Goal: Information Seeking & Learning: Check status

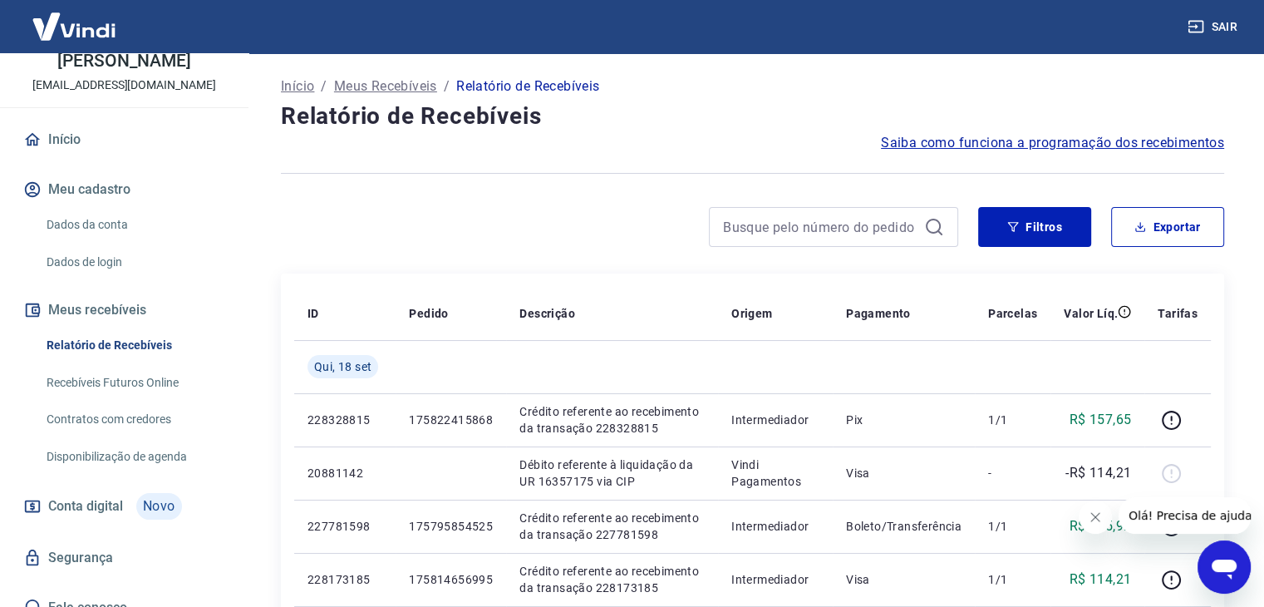
scroll to position [106, 0]
click at [131, 400] on link "Contratos com credores" at bounding box center [134, 417] width 189 height 34
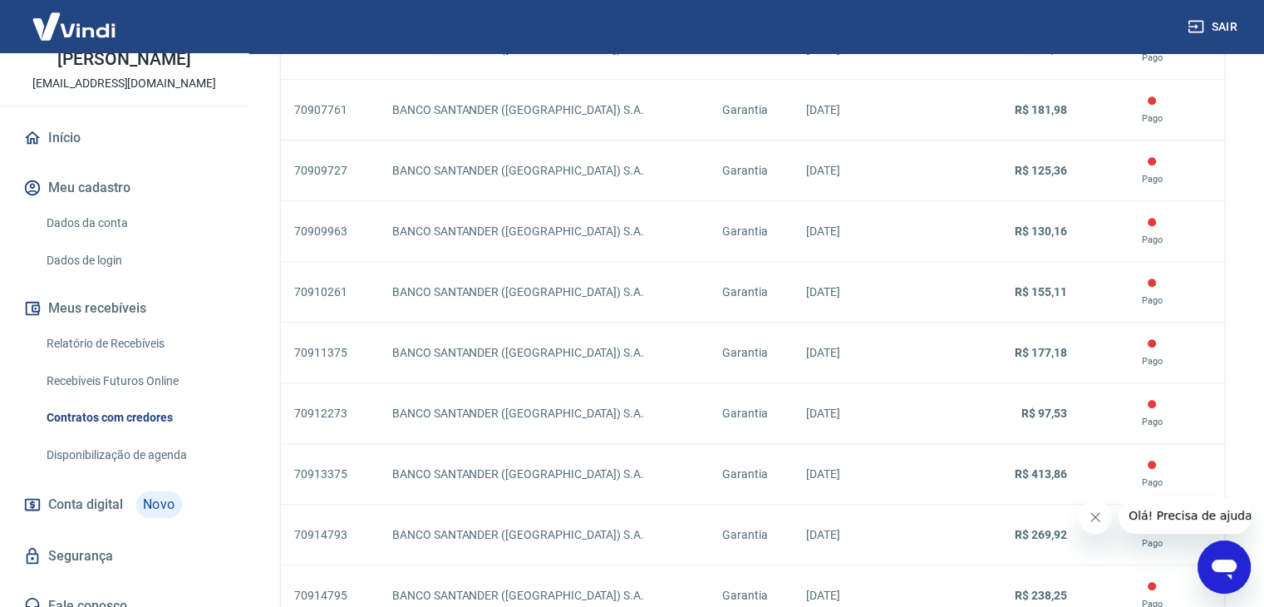
scroll to position [1509, 0]
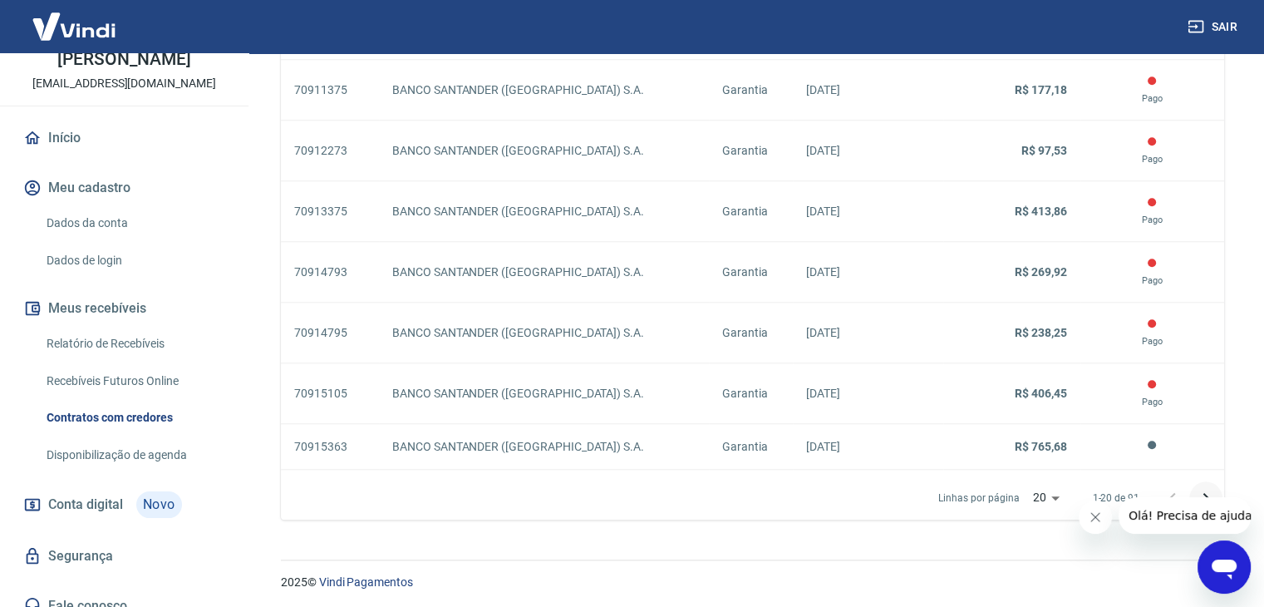
click at [1202, 492] on icon "Próxima página" at bounding box center [1206, 498] width 20 height 20
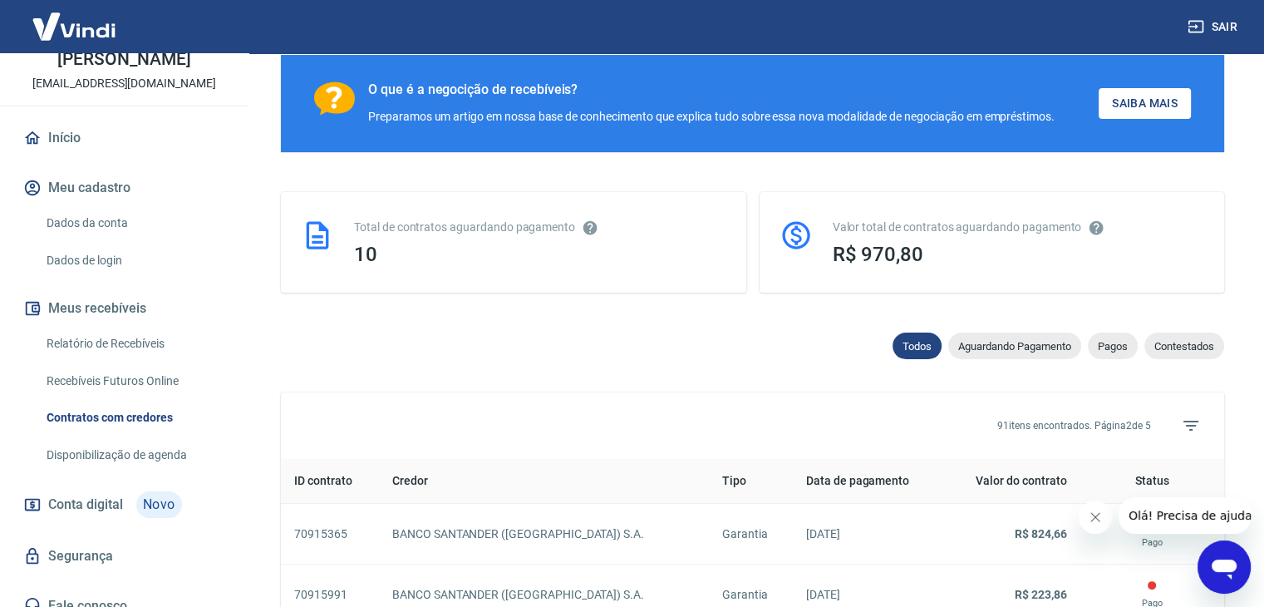
scroll to position [1509, 0]
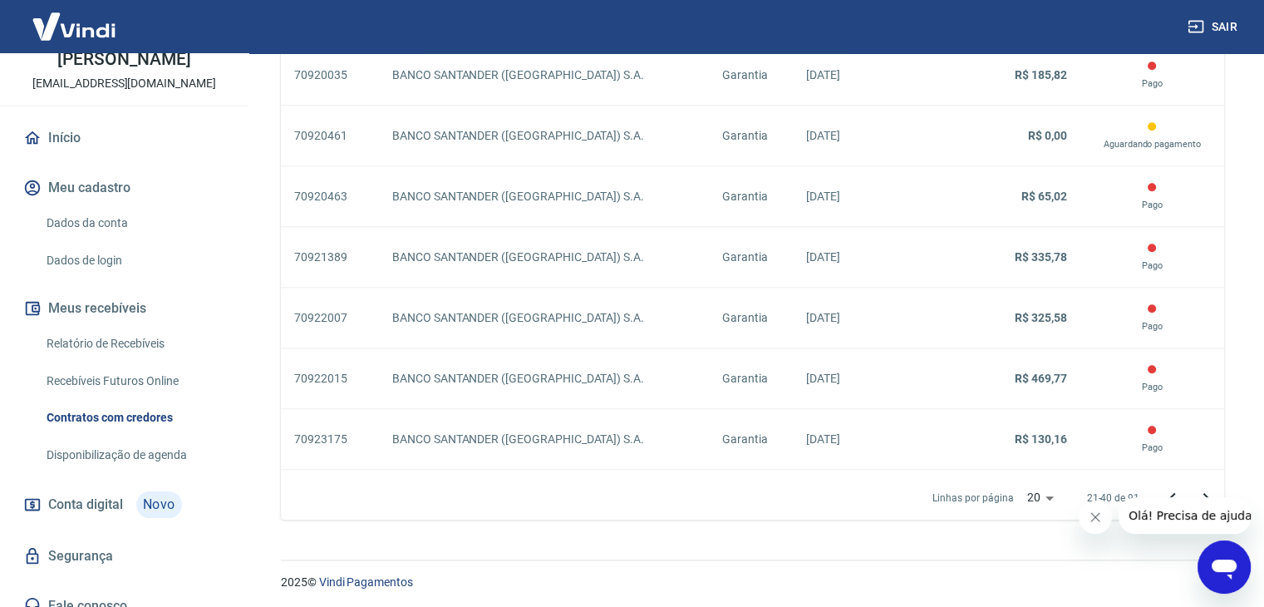
click at [1206, 497] on iframe at bounding box center [1184, 515] width 132 height 37
click at [1204, 494] on icon "Próxima página" at bounding box center [1206, 498] width 20 height 20
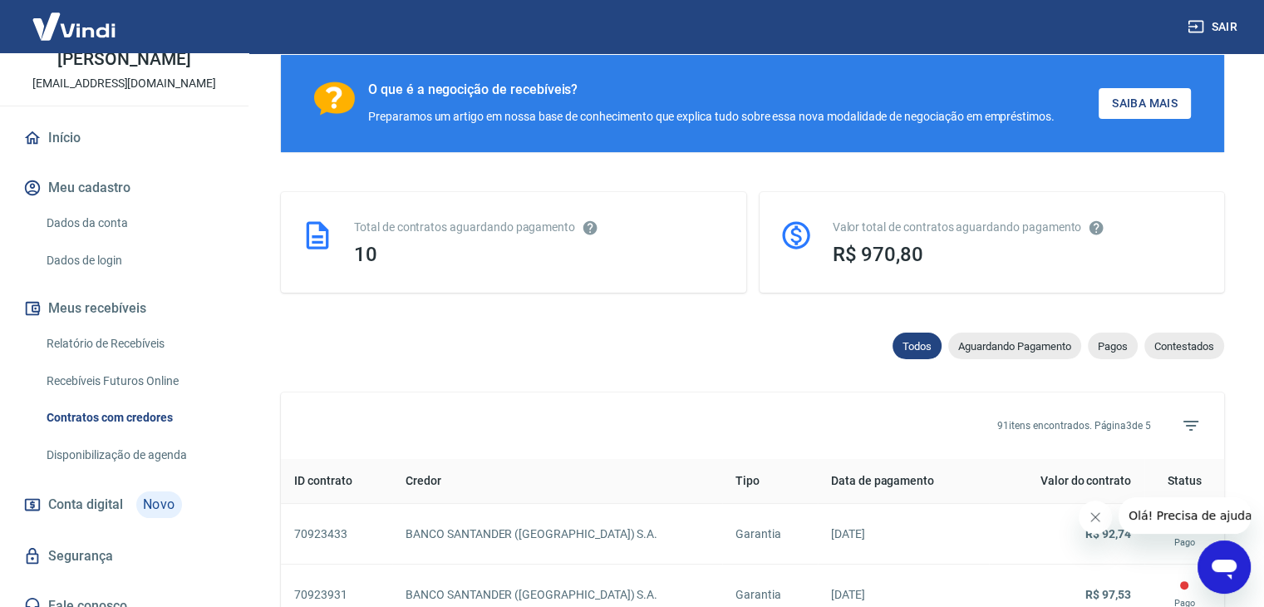
scroll to position [1509, 0]
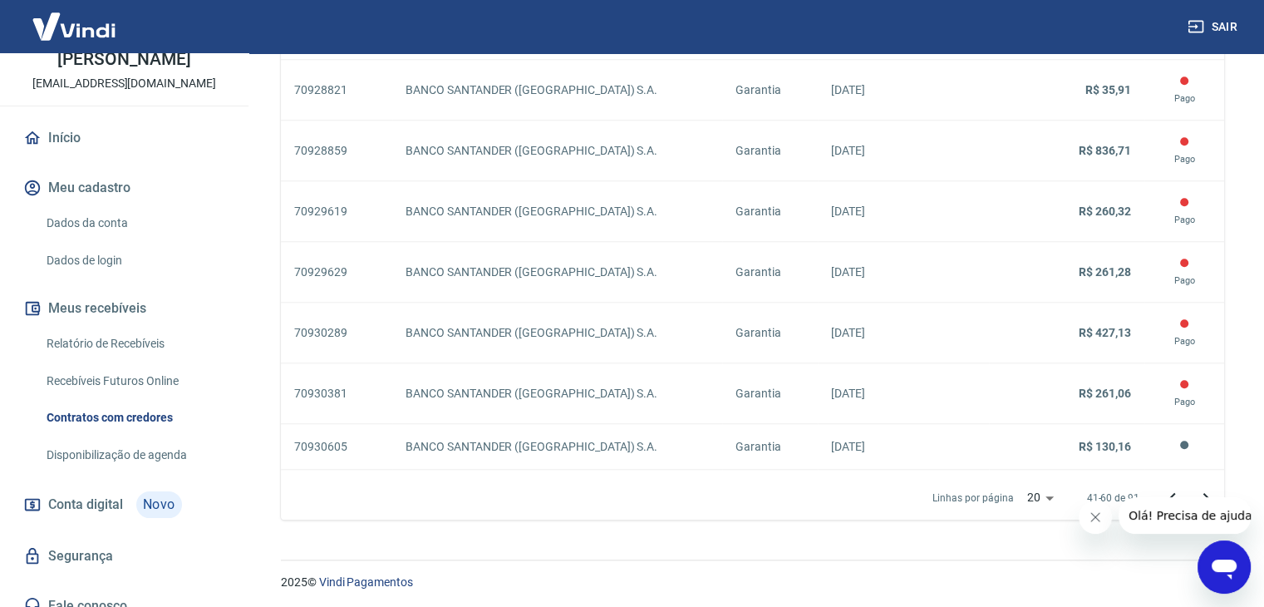
click at [1093, 508] on button "Fechar mensagem da empresa" at bounding box center [1094, 516] width 33 height 33
click at [1201, 493] on icon "Próxima página" at bounding box center [1206, 498] width 20 height 20
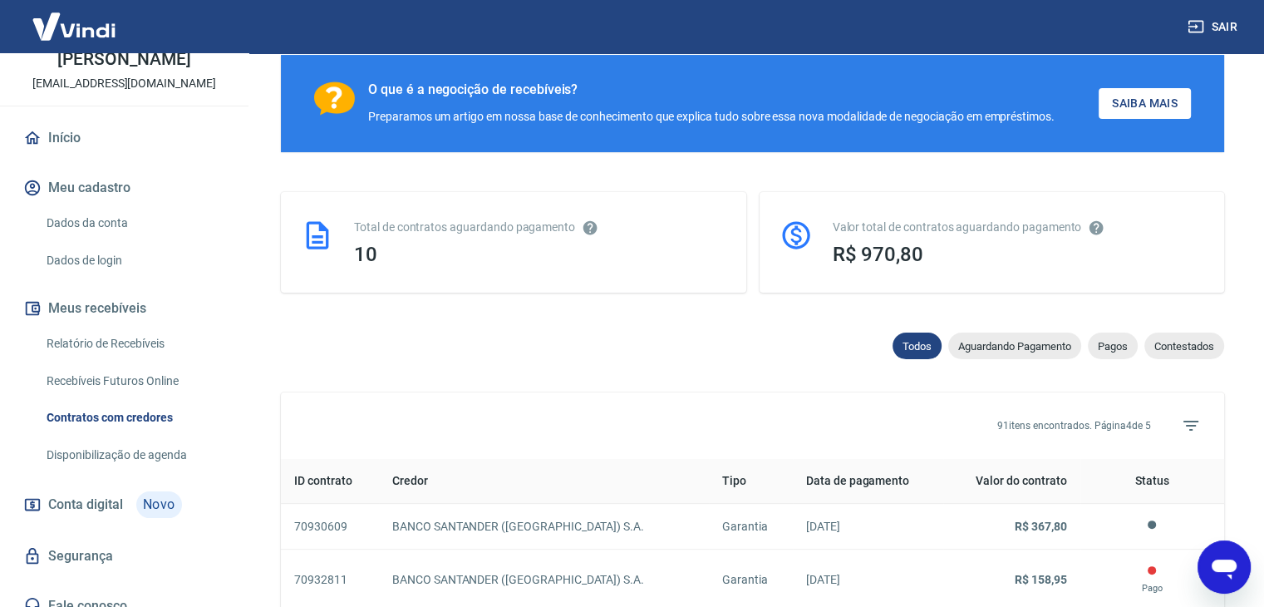
scroll to position [1419, 0]
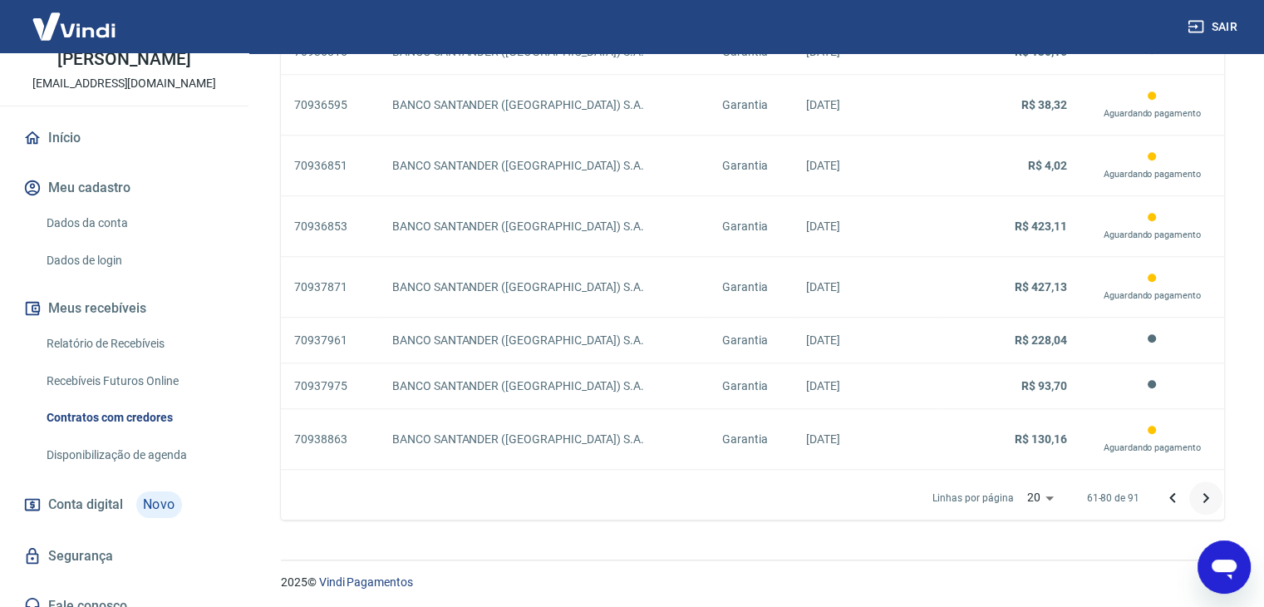
click at [1201, 493] on icon "Próxima página" at bounding box center [1206, 498] width 20 height 20
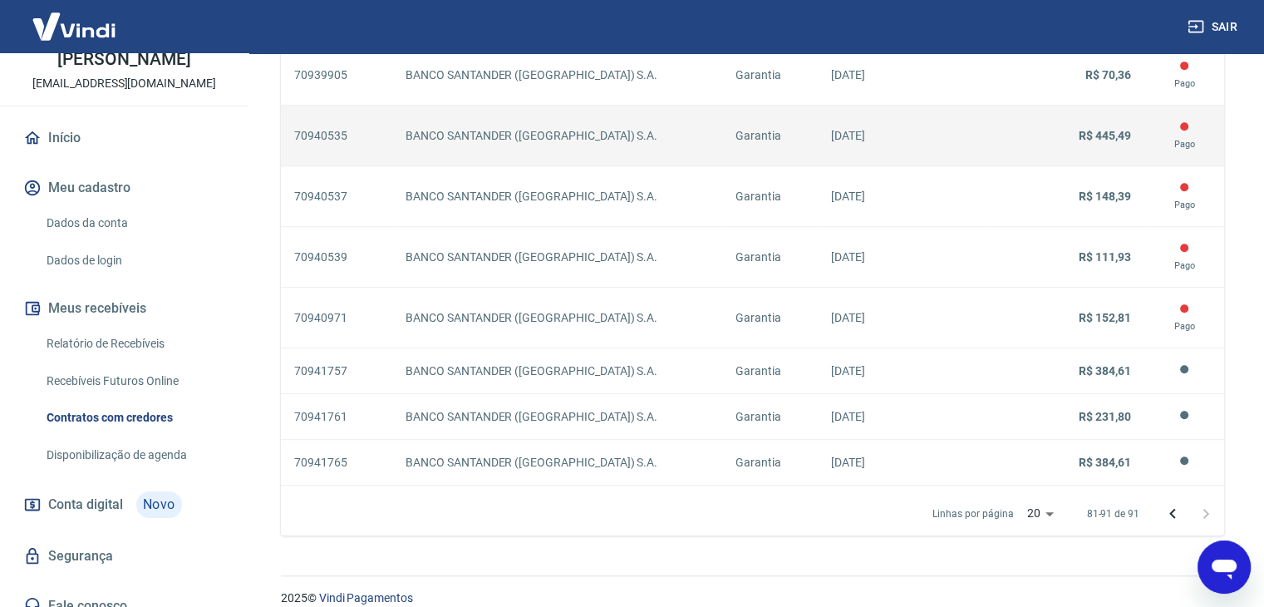
scroll to position [935, 0]
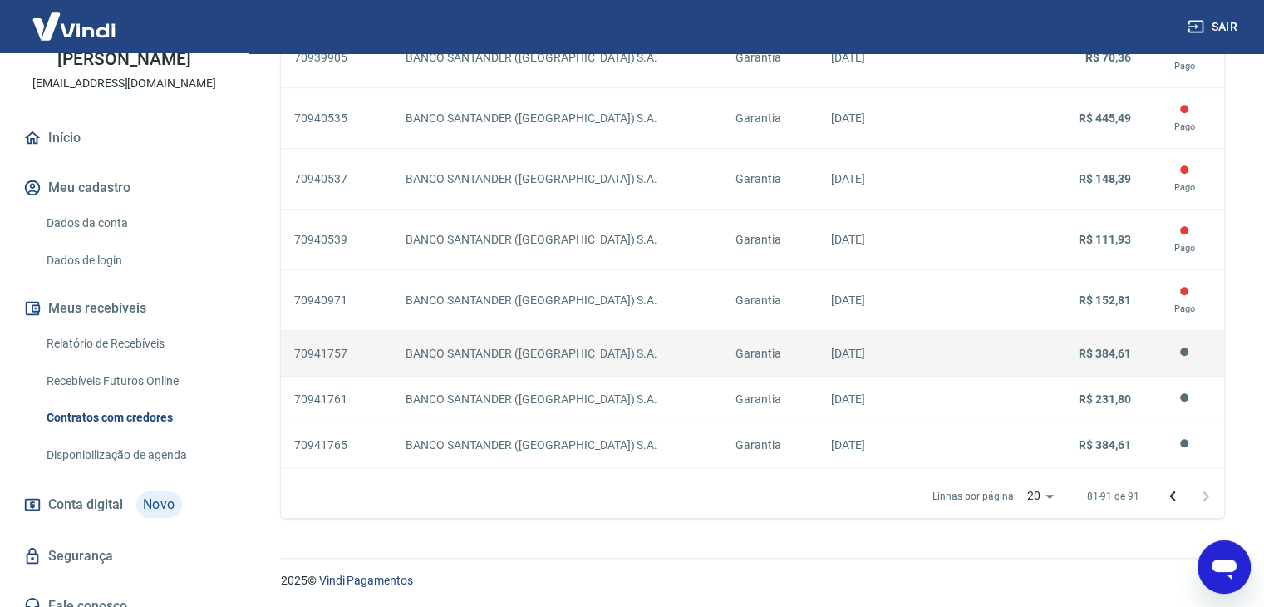
click at [1010, 356] on p "R$ 384,61" at bounding box center [1066, 353] width 129 height 17
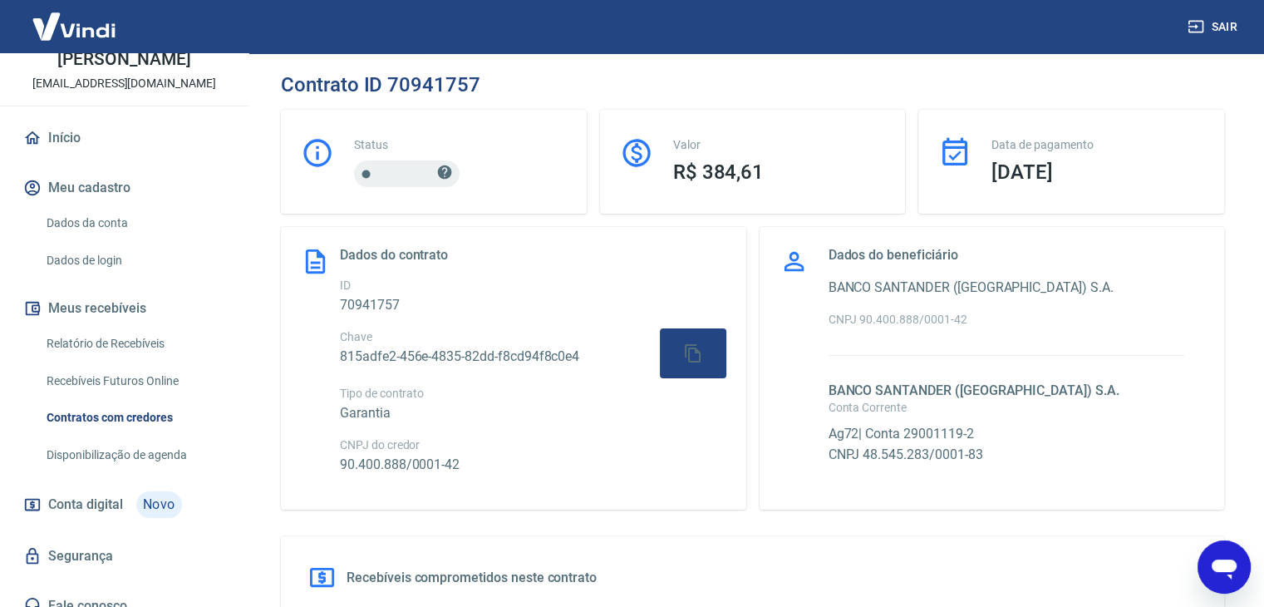
click at [443, 170] on icon at bounding box center [445, 172] width 14 height 14
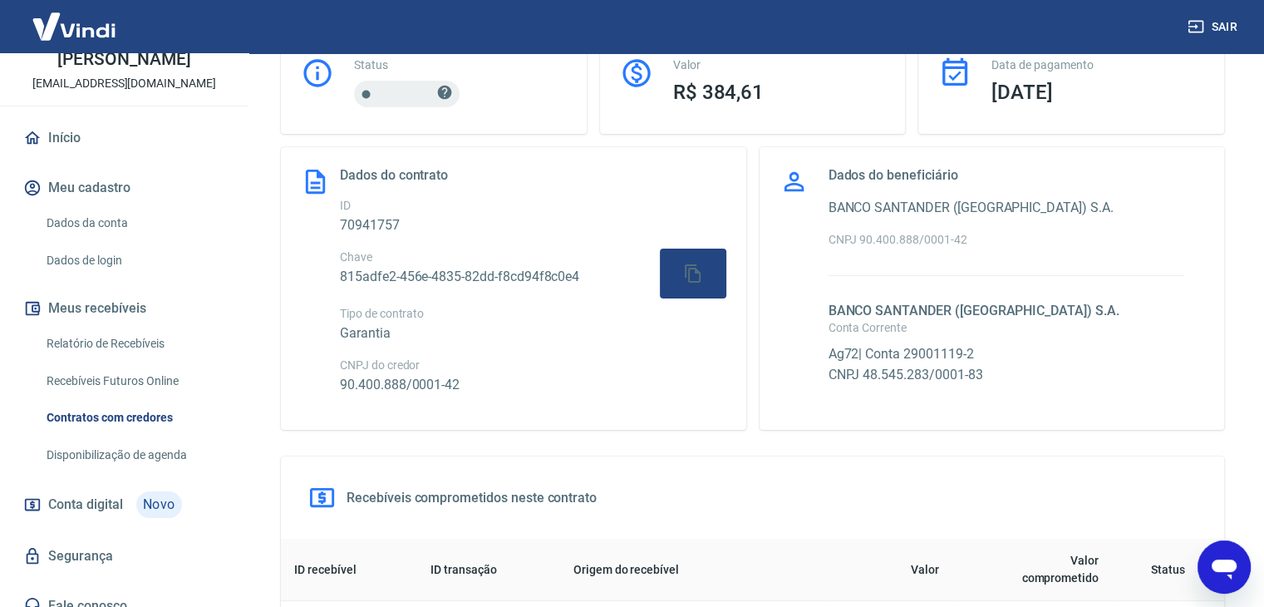
scroll to position [79, 0]
